Goal: Browse casually: Explore the website without a specific task or goal

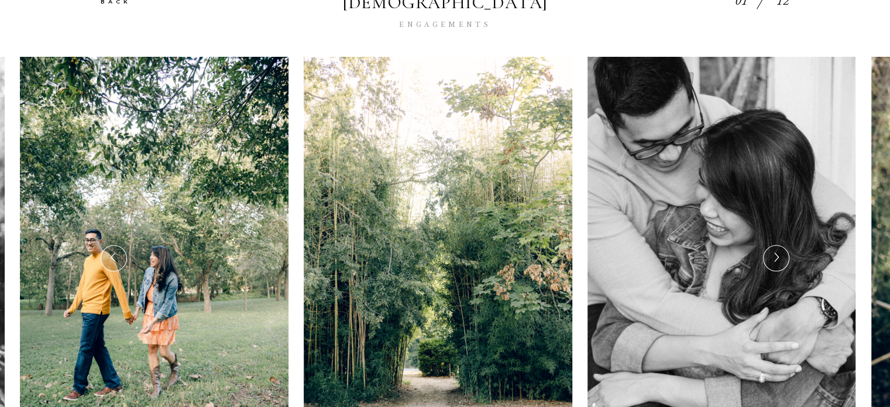
scroll to position [248, 0]
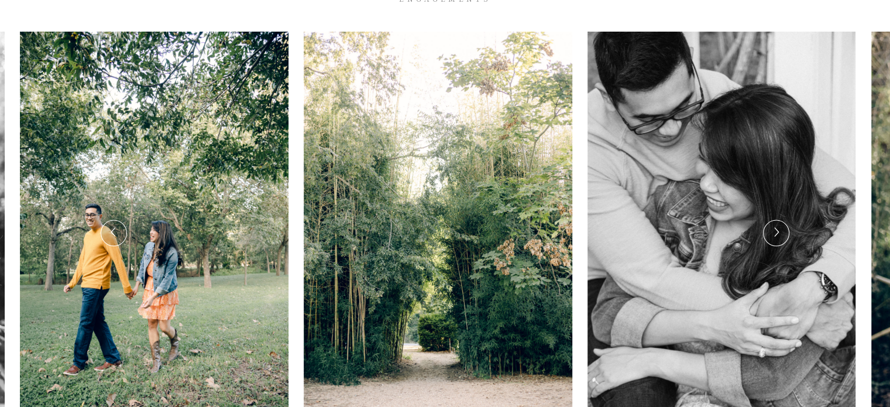
click at [774, 225] on icon at bounding box center [776, 232] width 10 height 15
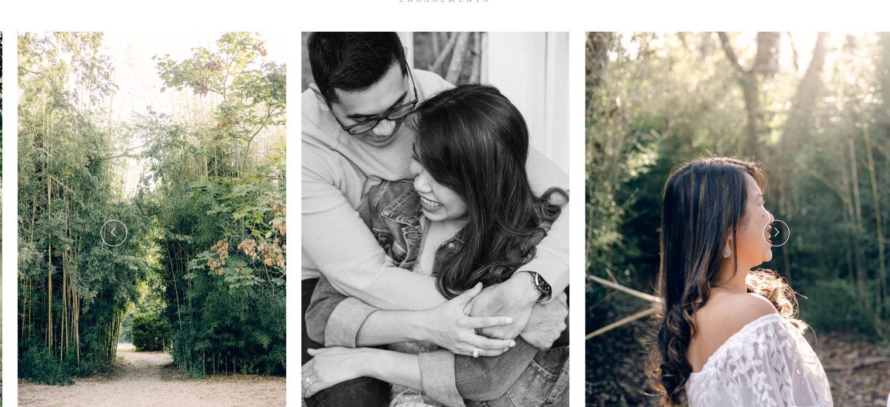
click at [774, 225] on icon at bounding box center [776, 232] width 10 height 15
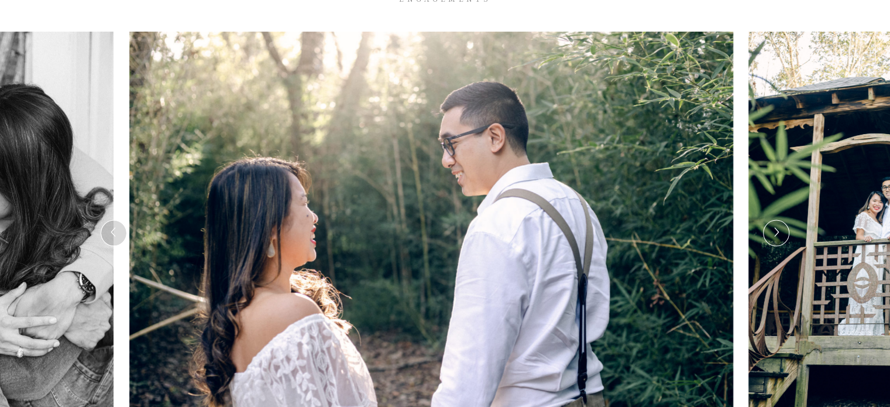
click at [774, 225] on icon at bounding box center [776, 232] width 10 height 15
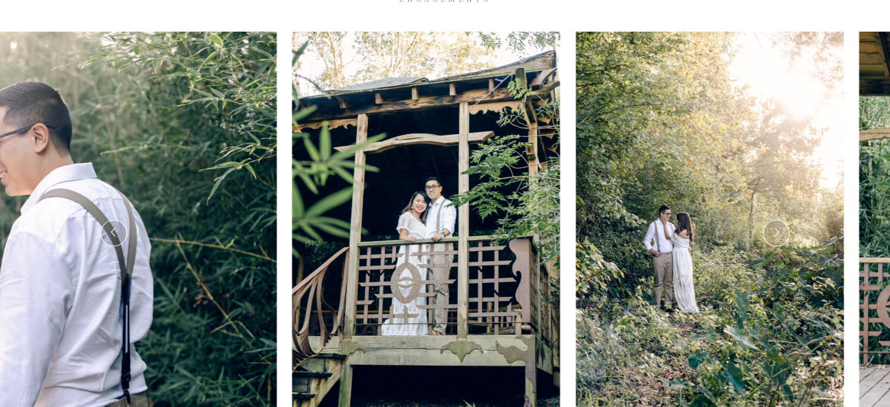
click at [774, 225] on icon at bounding box center [776, 232] width 10 height 15
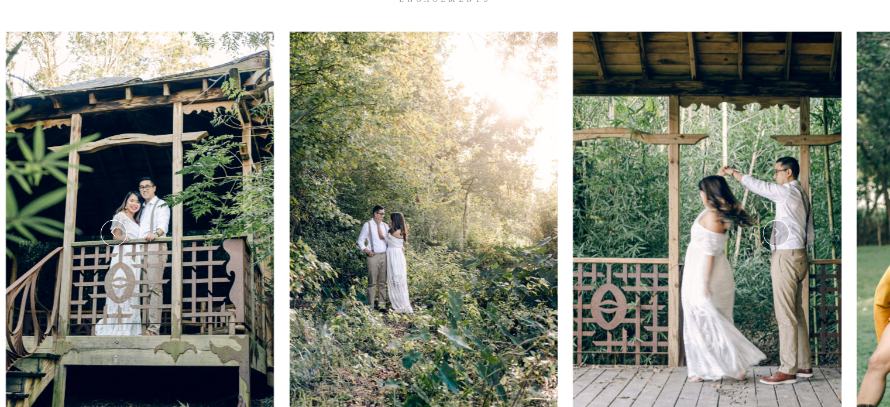
click at [774, 225] on icon at bounding box center [776, 232] width 10 height 15
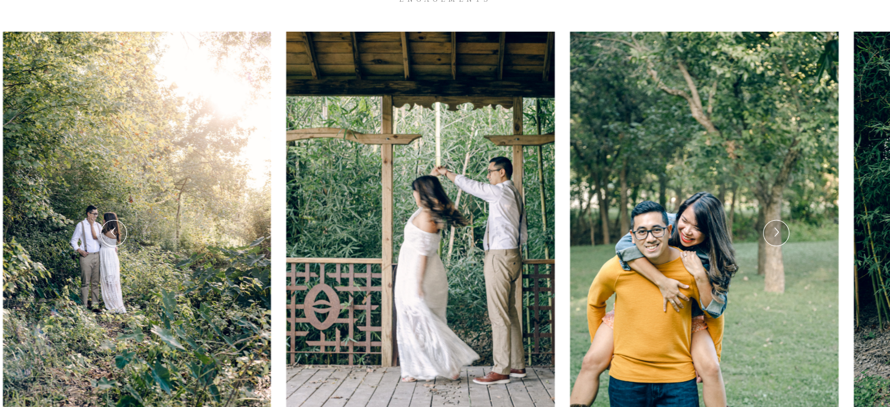
click at [774, 225] on icon at bounding box center [776, 232] width 10 height 15
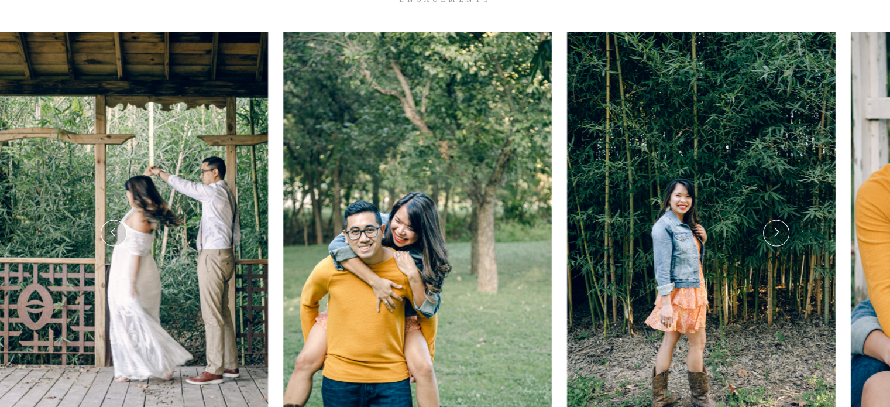
click at [774, 225] on icon at bounding box center [776, 232] width 10 height 15
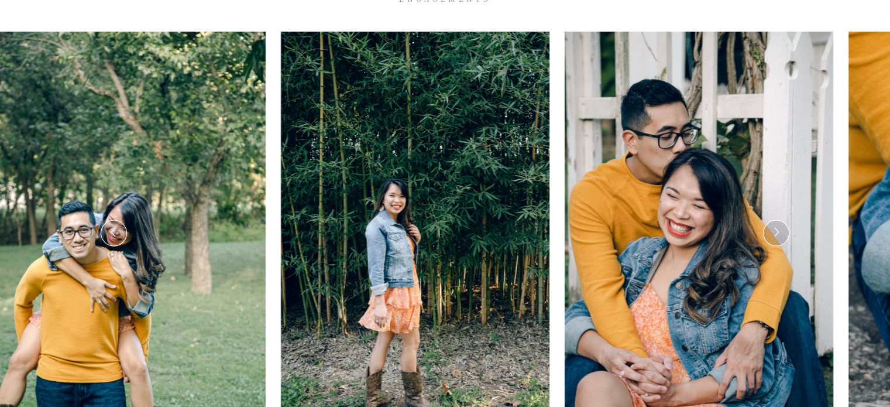
click at [774, 225] on icon at bounding box center [776, 232] width 10 height 15
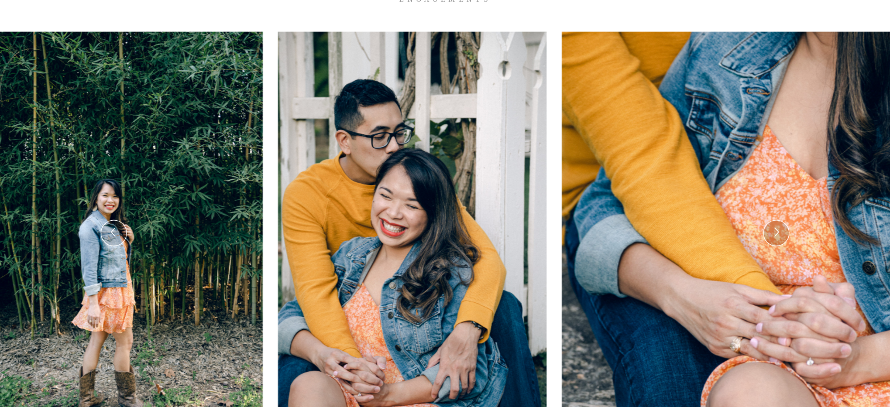
click at [774, 225] on icon at bounding box center [776, 232] width 10 height 15
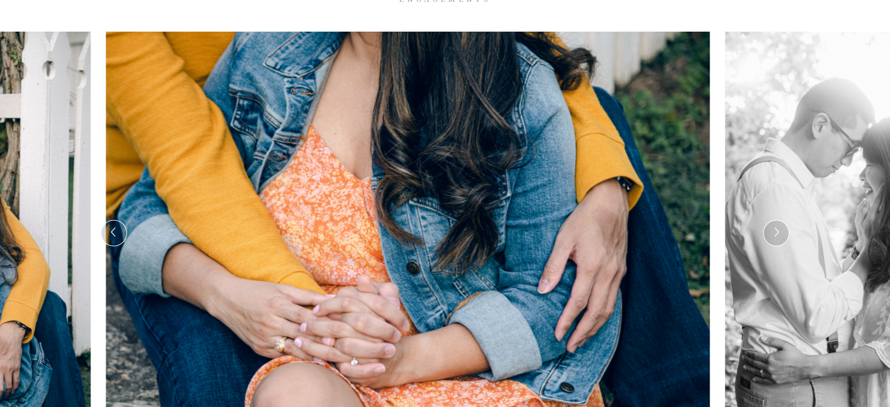
click at [774, 225] on icon at bounding box center [776, 232] width 10 height 15
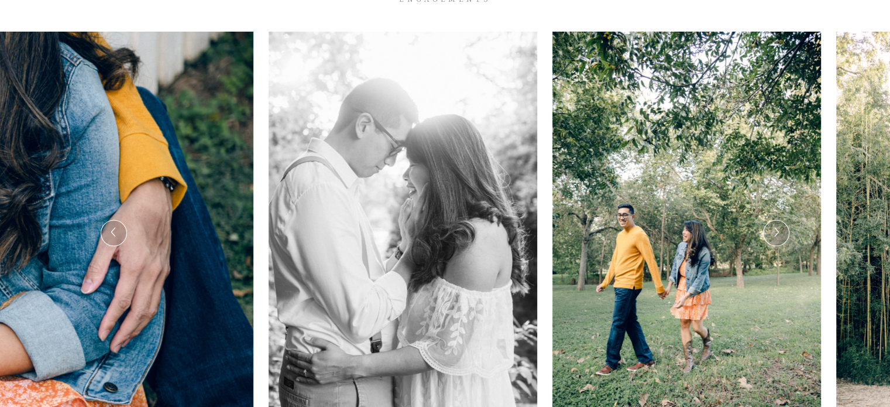
click at [774, 225] on icon at bounding box center [776, 232] width 10 height 15
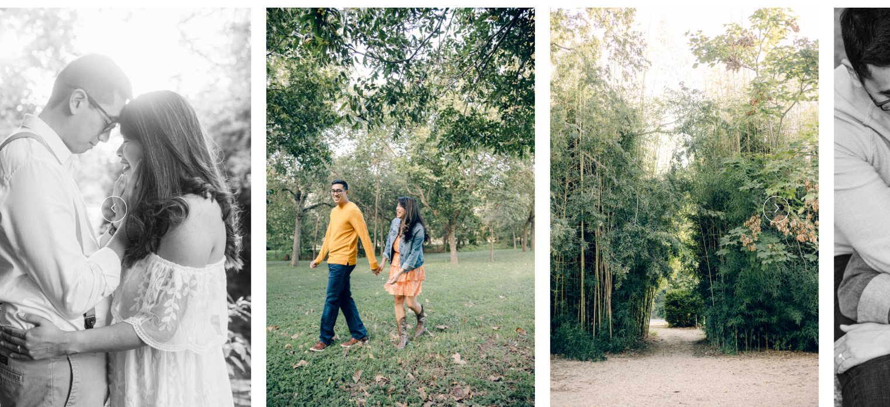
scroll to position [269, 0]
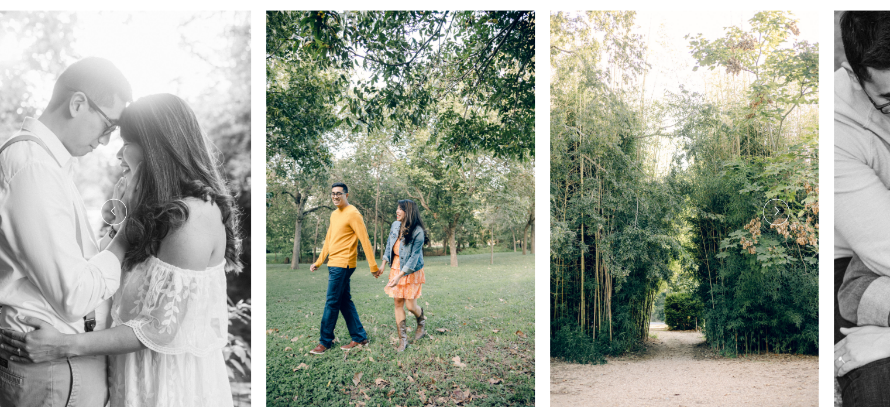
click at [773, 204] on icon at bounding box center [776, 211] width 10 height 15
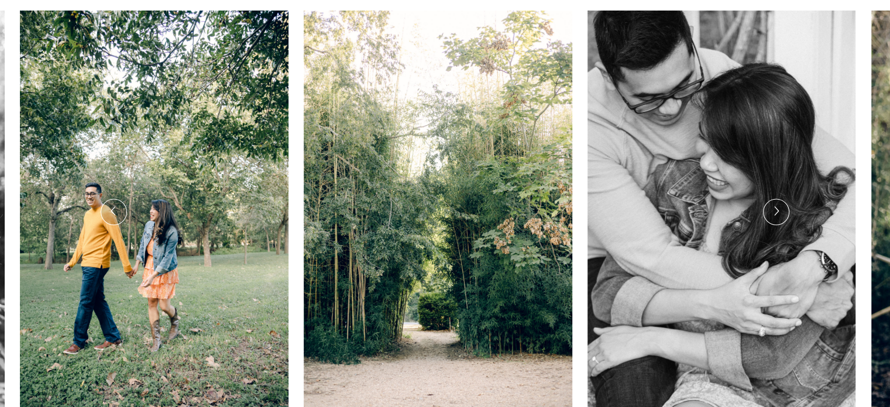
click at [773, 204] on icon at bounding box center [776, 211] width 10 height 15
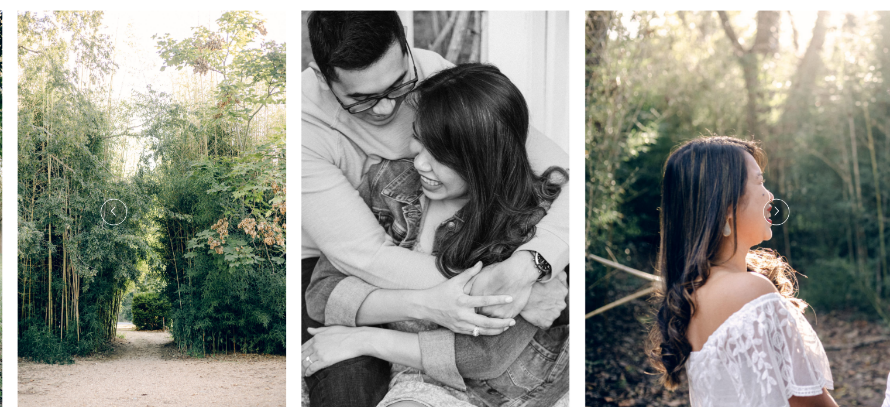
click at [773, 204] on icon at bounding box center [776, 211] width 10 height 15
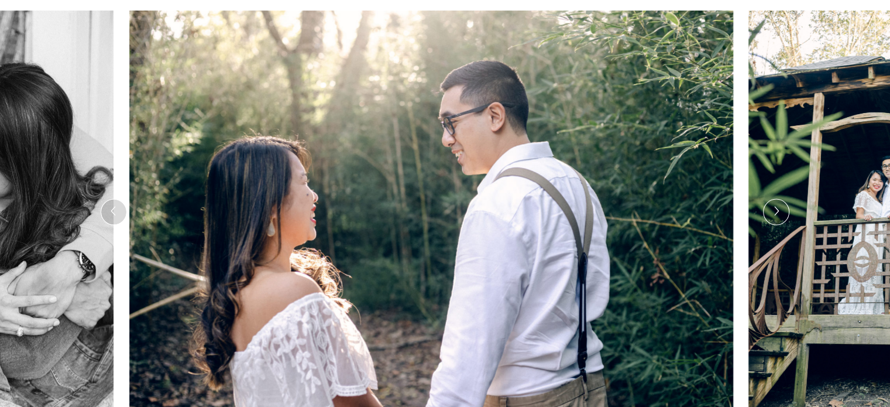
click at [773, 204] on icon at bounding box center [776, 211] width 10 height 15
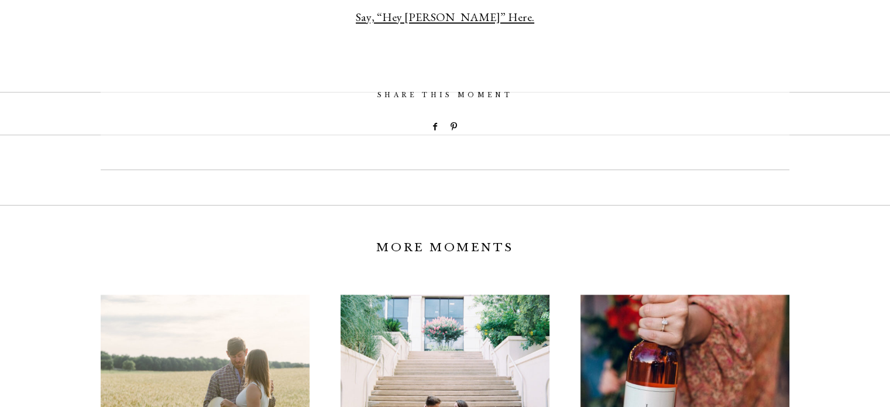
scroll to position [1868, 0]
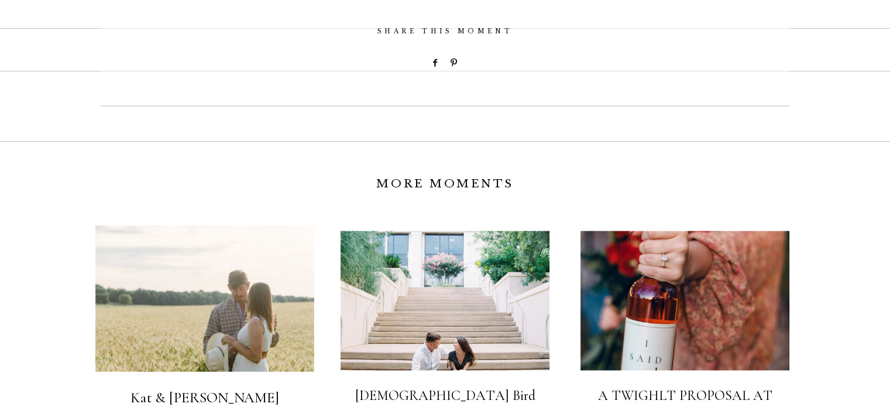
click at [198, 236] on img at bounding box center [204, 298] width 219 height 146
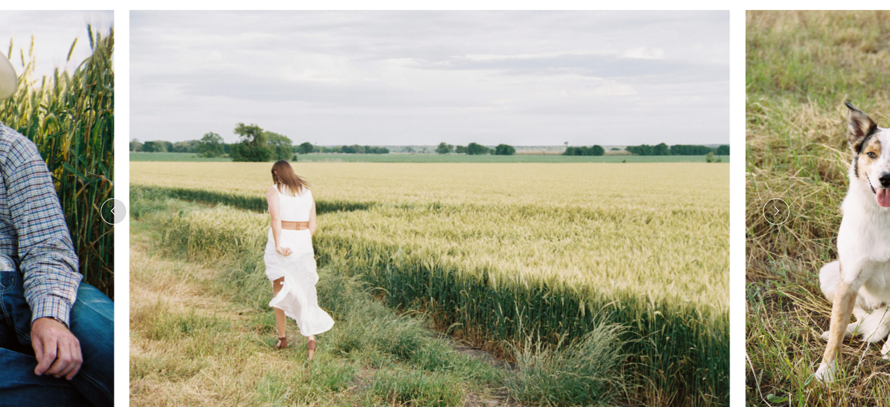
scroll to position [248, 0]
click at [771, 219] on icon at bounding box center [776, 211] width 10 height 15
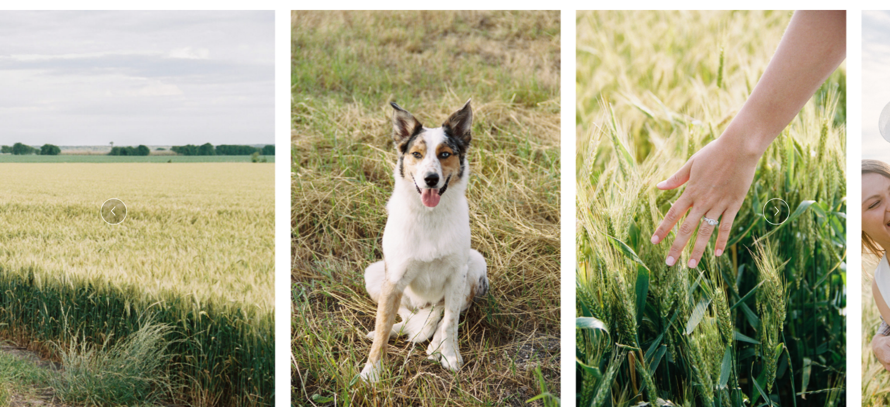
click at [771, 219] on icon at bounding box center [776, 211] width 10 height 15
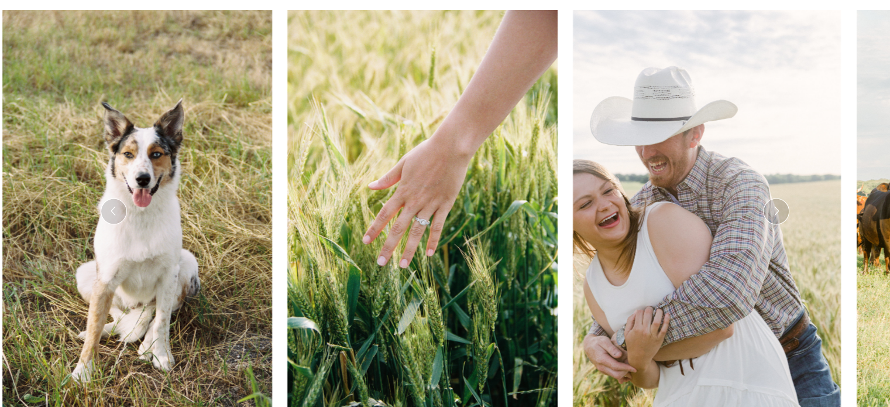
click at [771, 219] on icon at bounding box center [776, 211] width 10 height 15
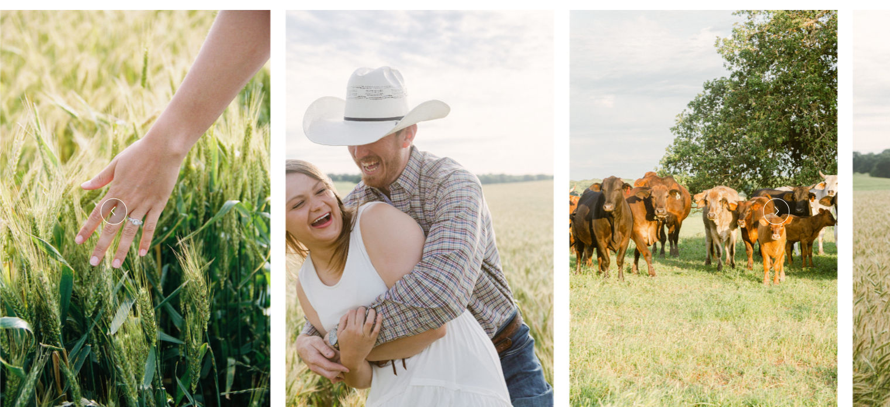
click at [771, 219] on icon at bounding box center [776, 211] width 10 height 15
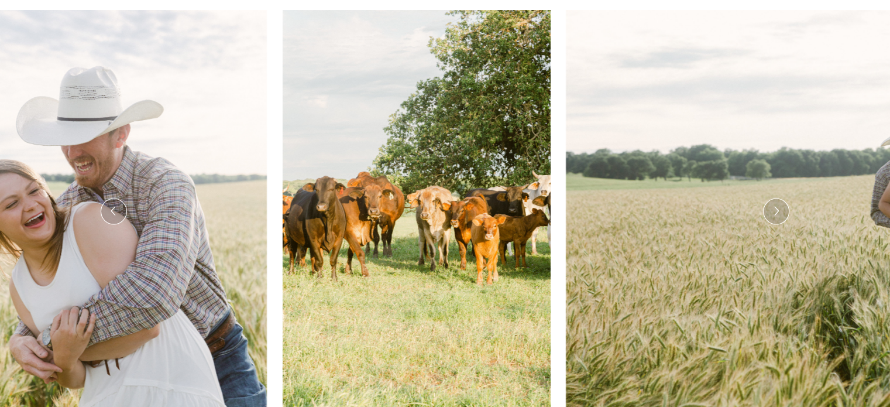
click at [771, 219] on icon at bounding box center [776, 211] width 10 height 15
